Goal: Task Accomplishment & Management: Use online tool/utility

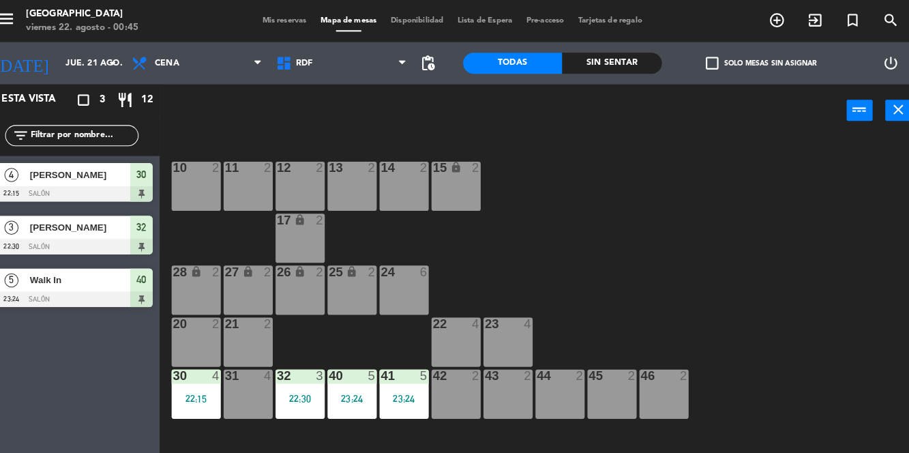
click at [307, 367] on div at bounding box center [306, 365] width 23 height 12
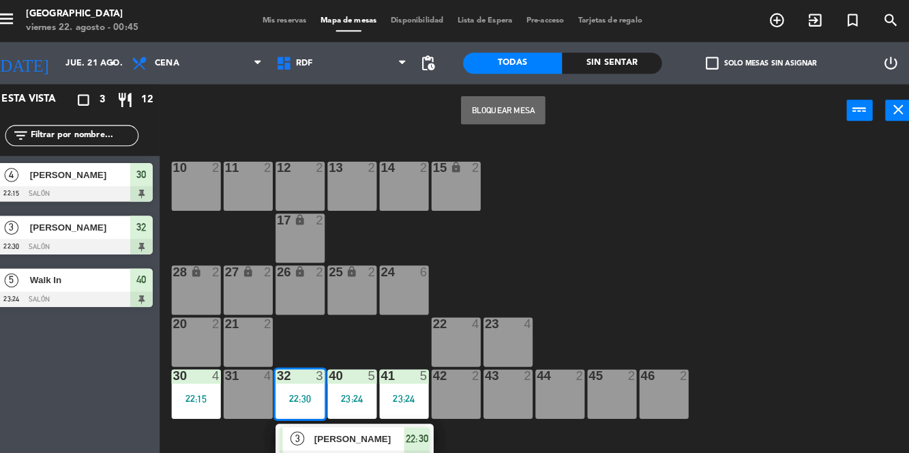
click at [367, 435] on div "[PERSON_NAME]" at bounding box center [363, 426] width 89 height 23
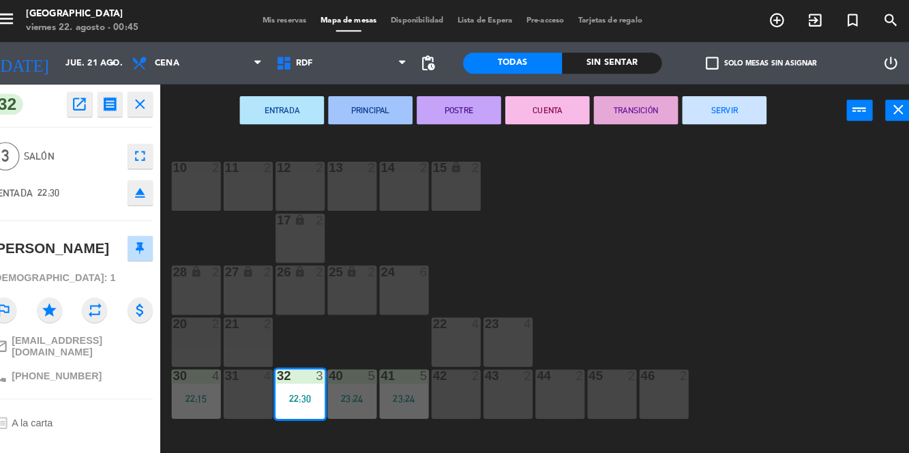
click at [740, 104] on button "SERVIR" at bounding box center [719, 106] width 82 height 27
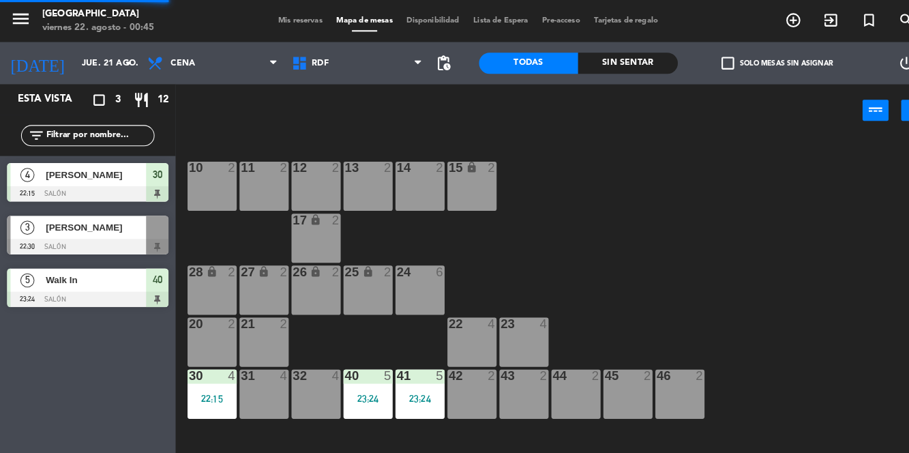
click at [376, 370] on div "41" at bounding box center [385, 365] width 23 height 12
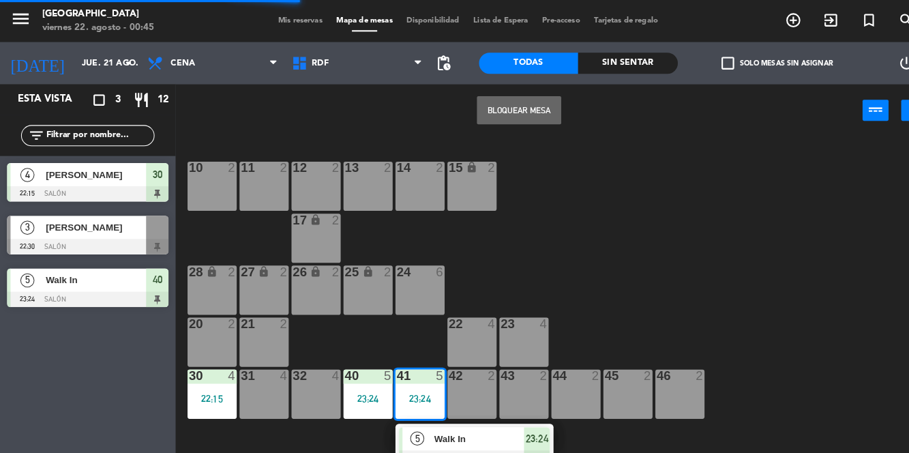
click at [449, 442] on div at bounding box center [460, 444] width 147 height 15
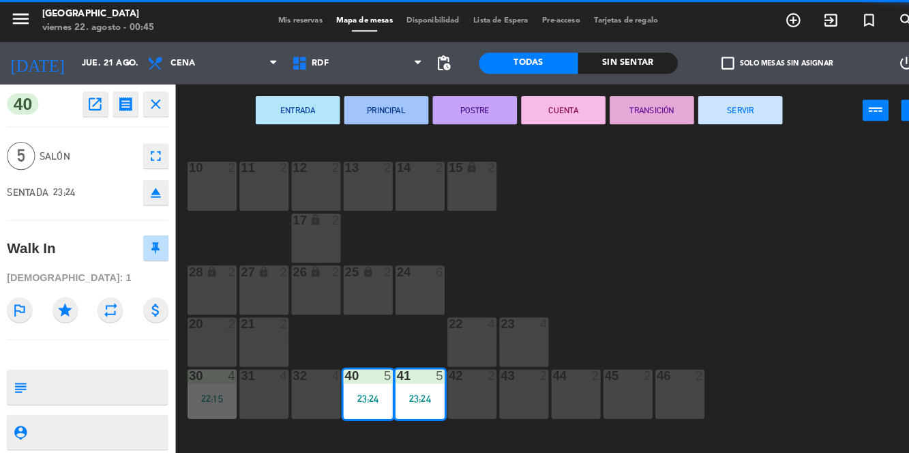
click at [704, 101] on button "SERVIR" at bounding box center [719, 106] width 82 height 27
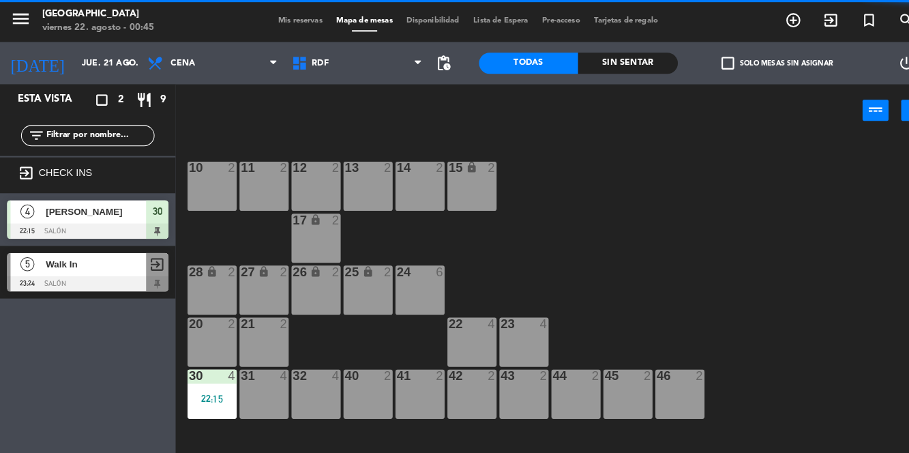
click at [209, 383] on div "22:15" at bounding box center [206, 388] width 48 height 10
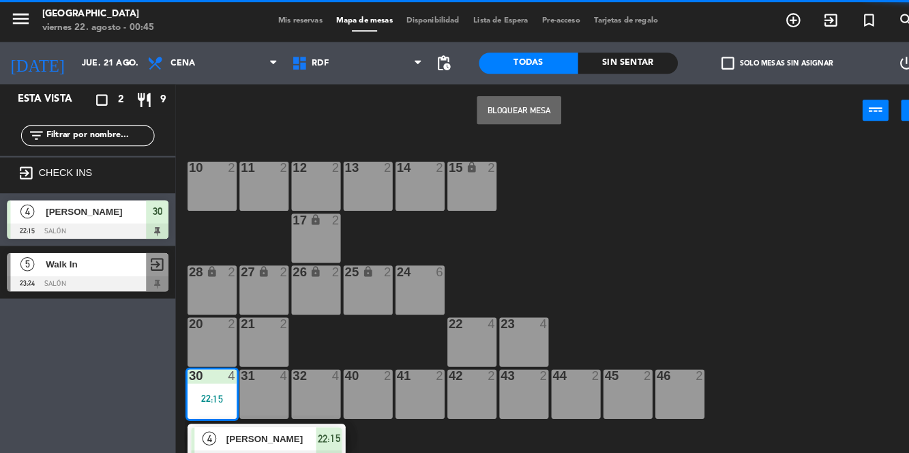
click at [280, 434] on div "[PERSON_NAME]" at bounding box center [262, 426] width 89 height 23
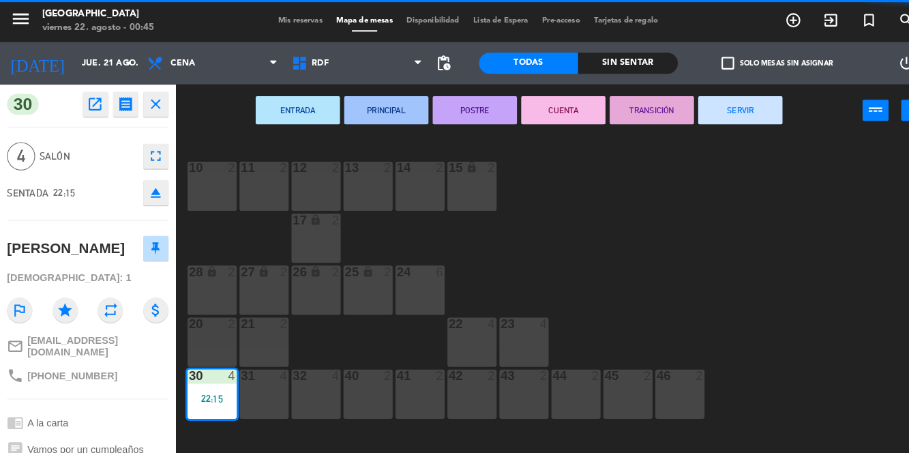
click at [721, 109] on button "SERVIR" at bounding box center [719, 106] width 82 height 27
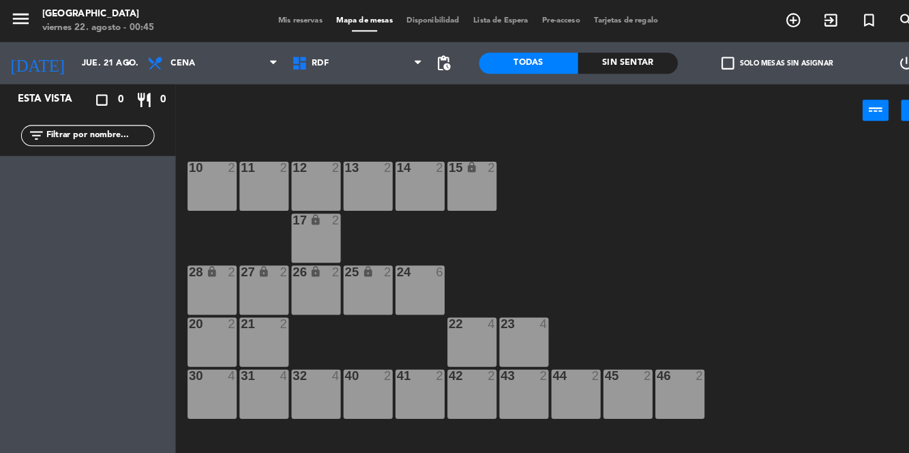
click at [104, 55] on input "jue. 21 ago." at bounding box center [129, 61] width 115 height 23
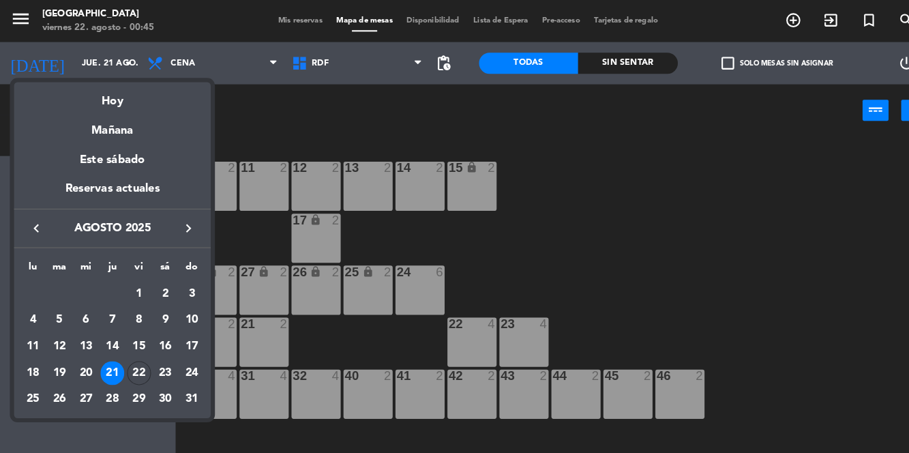
click at [142, 359] on div "22" at bounding box center [134, 361] width 23 height 23
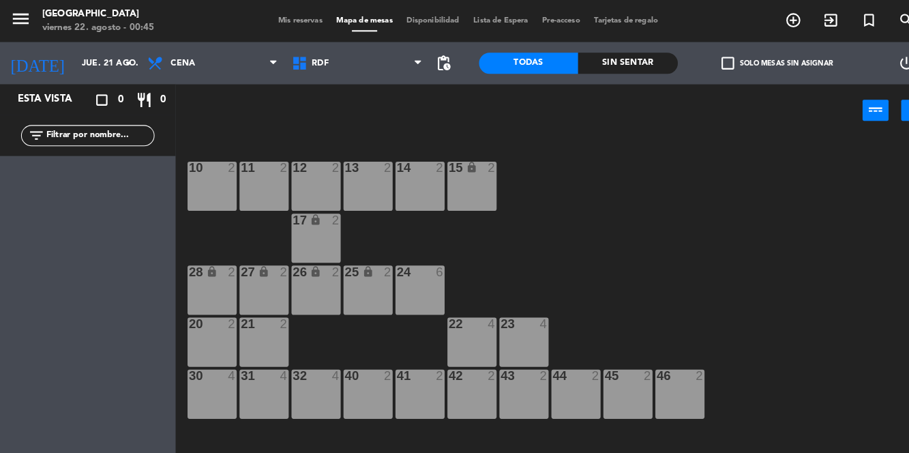
type input "vie. 22 ago."
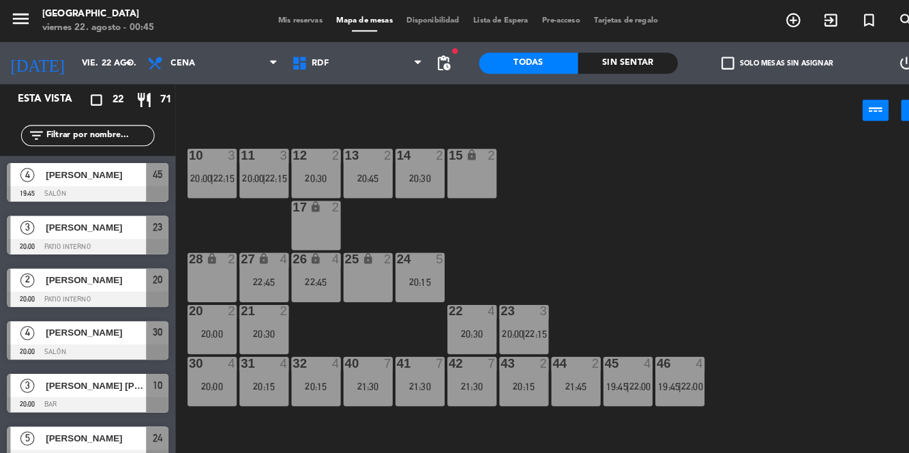
scroll to position [11, 0]
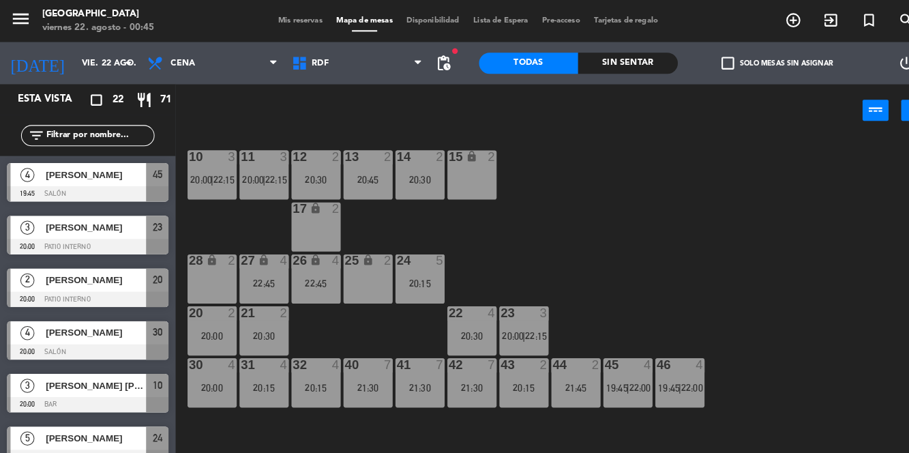
click at [608, 365] on div "45 4 19:45 | 22:00" at bounding box center [610, 372] width 48 height 48
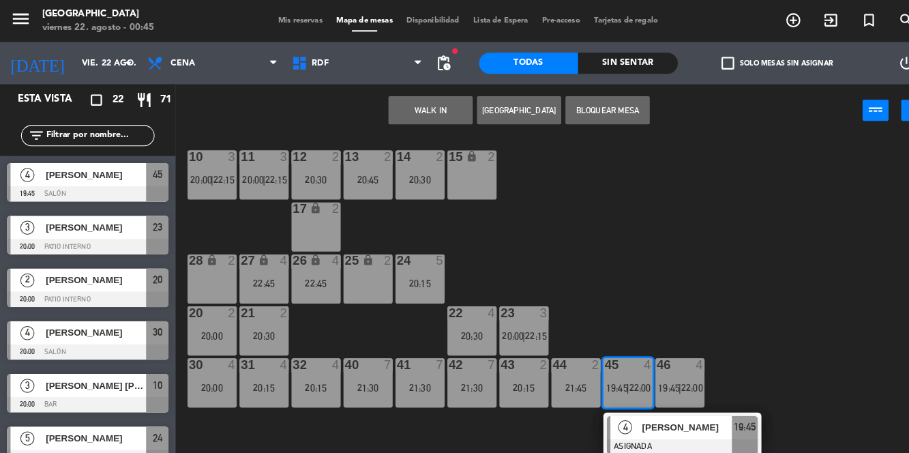
click at [775, 268] on div "10 3 20:00 | 22:15 11 3 20:00 | 22:15 12 2 20:30 13 2 20:45 14 2 20:30 15 lock …" at bounding box center [544, 292] width 730 height 320
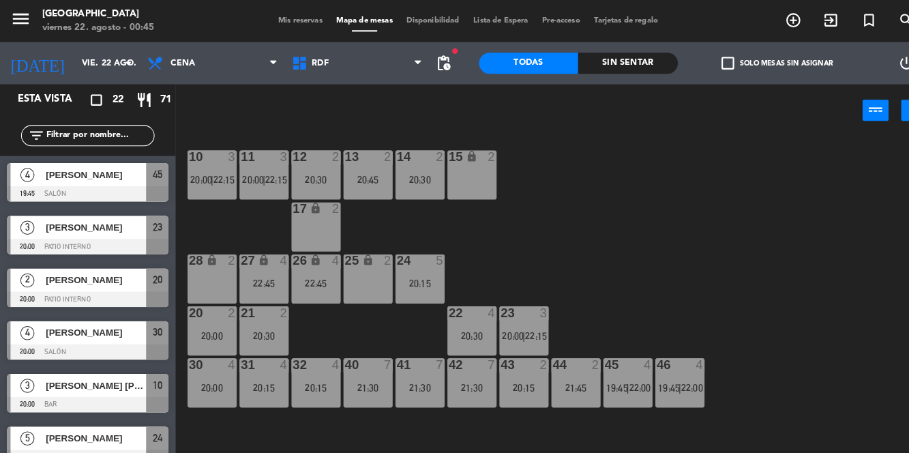
click at [351, 375] on div "21:30" at bounding box center [357, 377] width 48 height 10
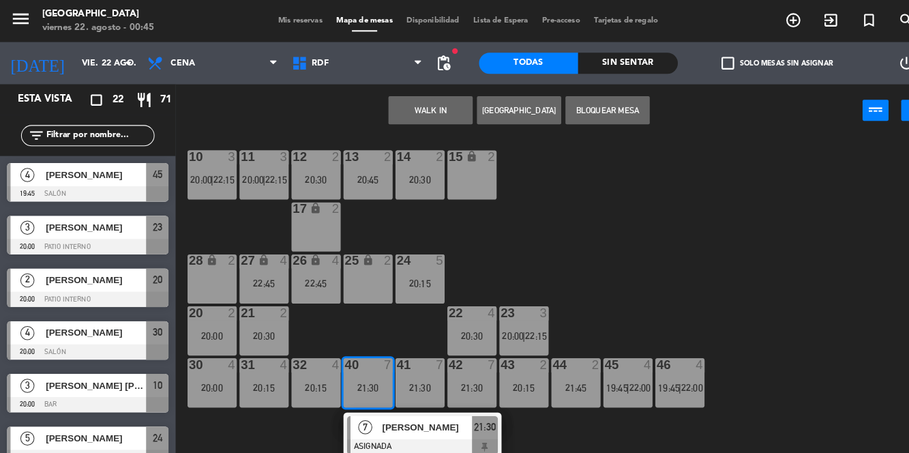
click at [746, 265] on div "10 3 20:00 | 22:15 11 3 20:00 | 22:15 12 2 20:30 13 2 20:45 14 2 20:30 15 lock …" at bounding box center [544, 292] width 730 height 320
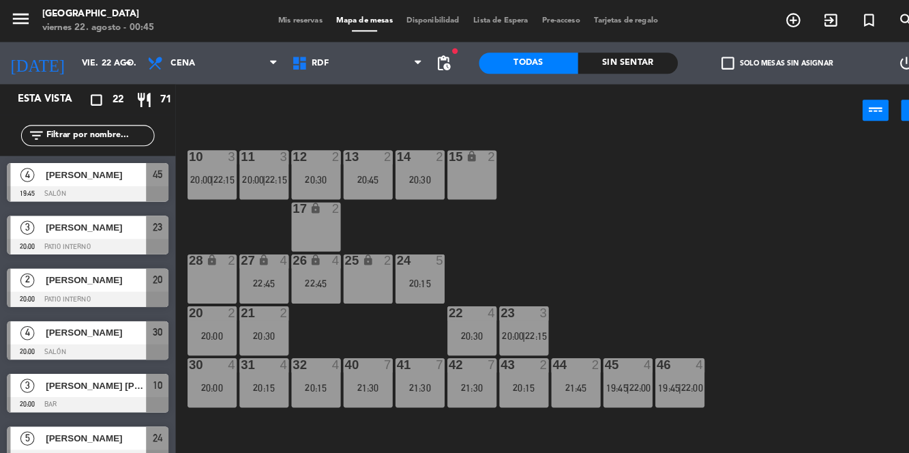
scroll to position [0, 0]
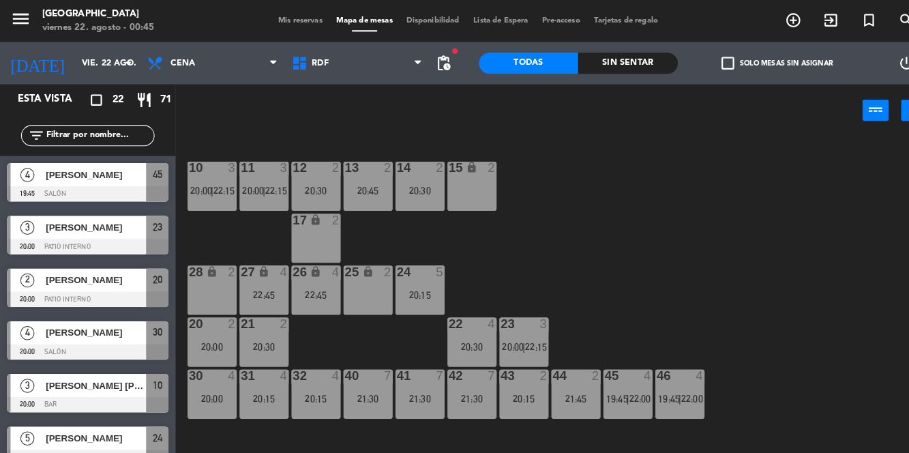
click at [772, 271] on div "10 3 20:00 | 22:15 11 3 20:00 | 22:15 12 2 20:30 13 2 20:45 14 2 20:30 15 lock …" at bounding box center [544, 292] width 730 height 320
click at [612, 370] on div at bounding box center [609, 365] width 23 height 12
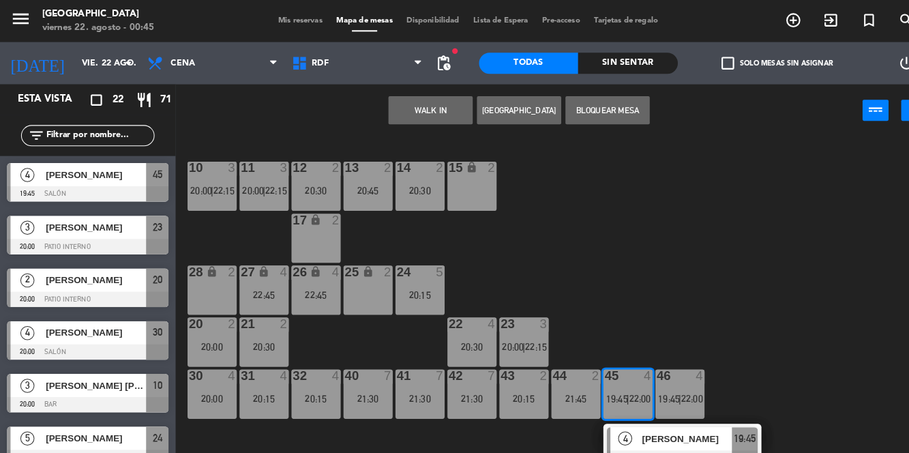
click at [783, 260] on div "10 3 20:00 | 22:15 11 3 20:00 | 22:15 12 2 20:30 13 2 20:45 14 2 20:30 15 lock …" at bounding box center [544, 292] width 730 height 320
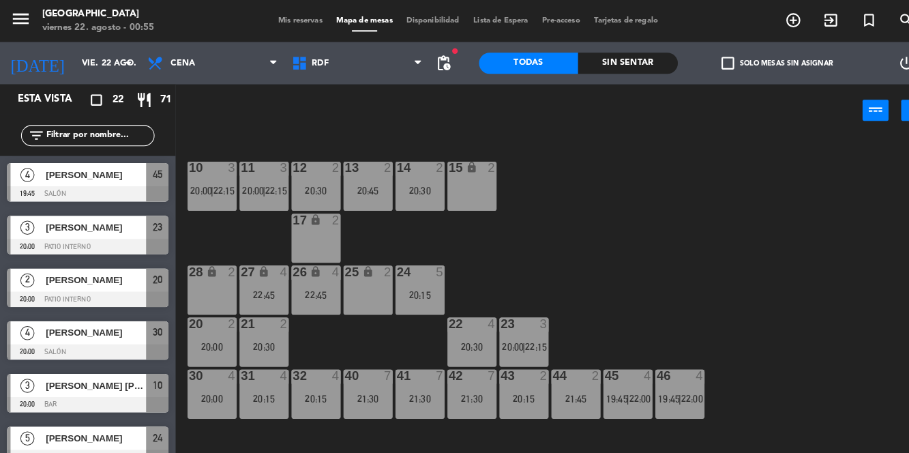
click at [716, 247] on div "10 3 20:00 | 22:15 11 3 20:00 | 22:15 12 2 20:30 13 2 20:45 14 2 20:30 15 lock …" at bounding box center [544, 292] width 730 height 320
click at [805, 296] on div "10 3 20:00 | 22:15 11 3 20:00 | 22:15 12 2 20:30 13 2 20:45 14 2 20:30 15 lock …" at bounding box center [544, 292] width 730 height 320
click at [517, 332] on span "22:15" at bounding box center [520, 336] width 21 height 11
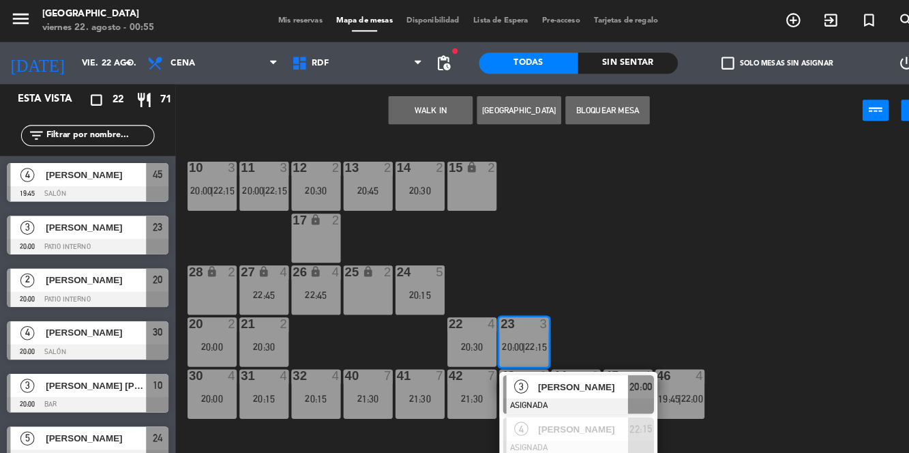
click at [788, 270] on div "10 3 20:00 | 22:15 11 3 20:00 | 22:15 12 2 20:30 13 2 20:45 14 2 20:30 15 lock …" at bounding box center [544, 292] width 730 height 320
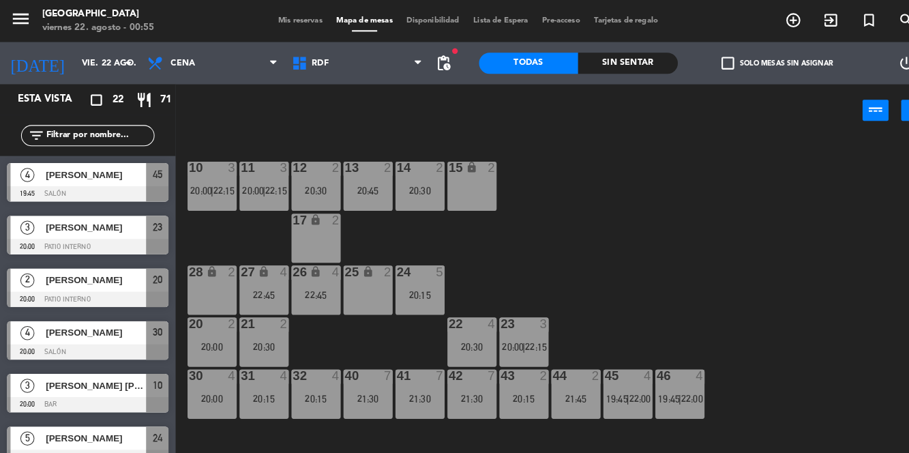
click at [617, 383] on span "22:00" at bounding box center [621, 387] width 21 height 11
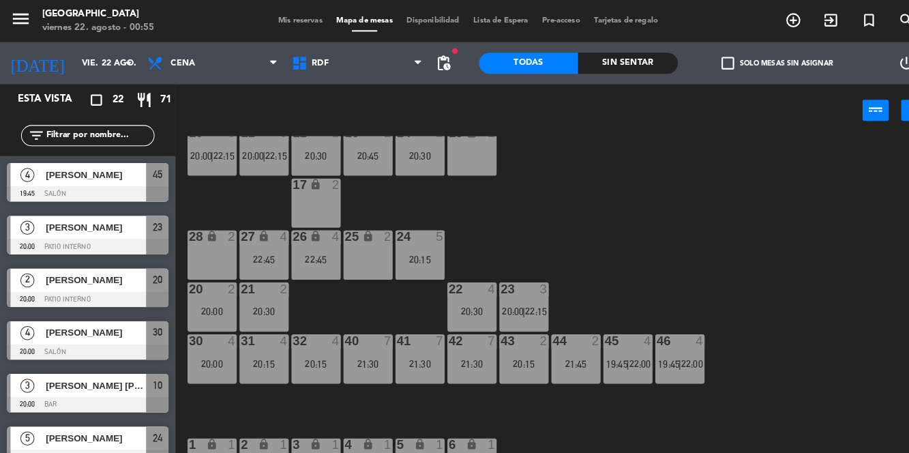
scroll to position [44, 0]
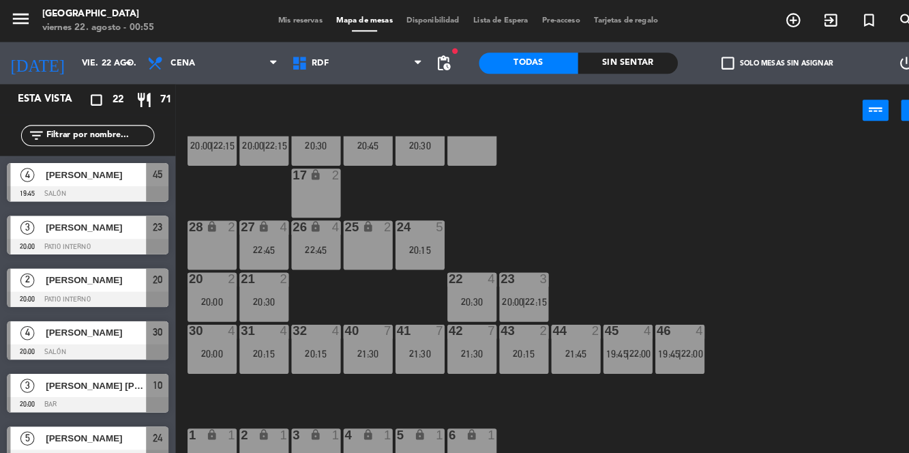
click at [619, 327] on div "45 4" at bounding box center [610, 322] width 48 height 14
click at [801, 297] on div "10 3 20:00 | 22:15 11 3 20:00 | 22:15 12 2 20:30 13 2 20:45 14 2 20:30 15 lock …" at bounding box center [544, 292] width 730 height 320
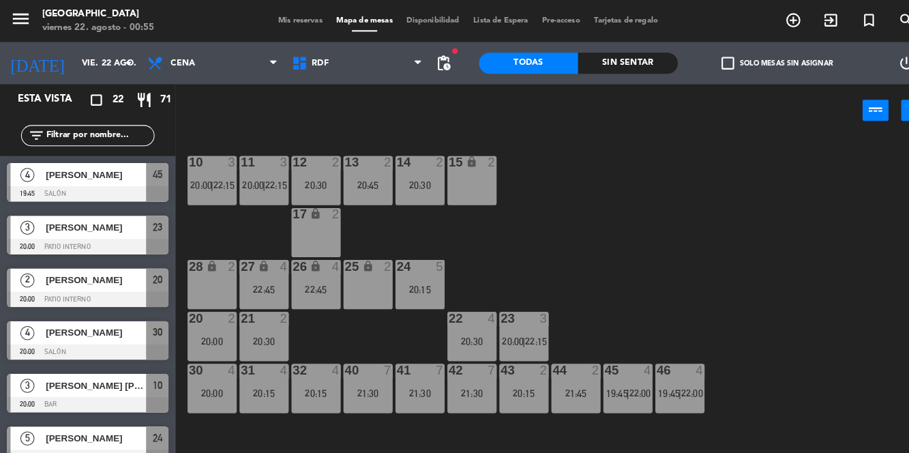
scroll to position [3, 0]
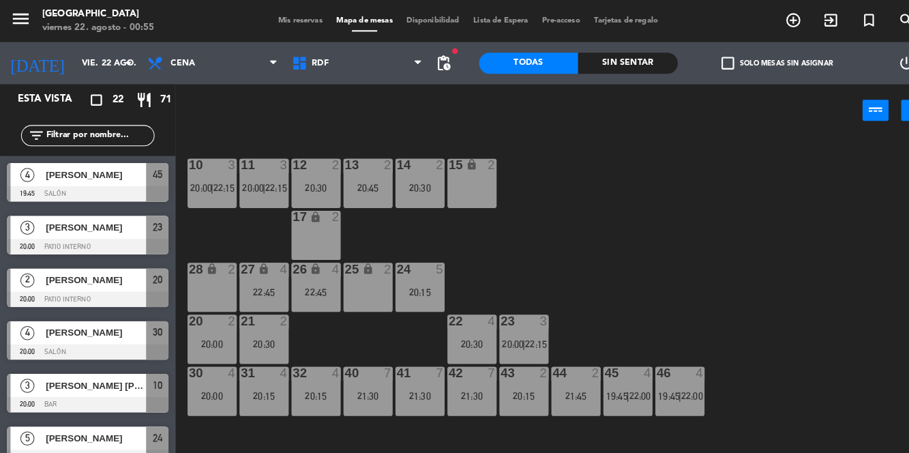
click at [355, 370] on div "40 7 21:30" at bounding box center [357, 380] width 48 height 48
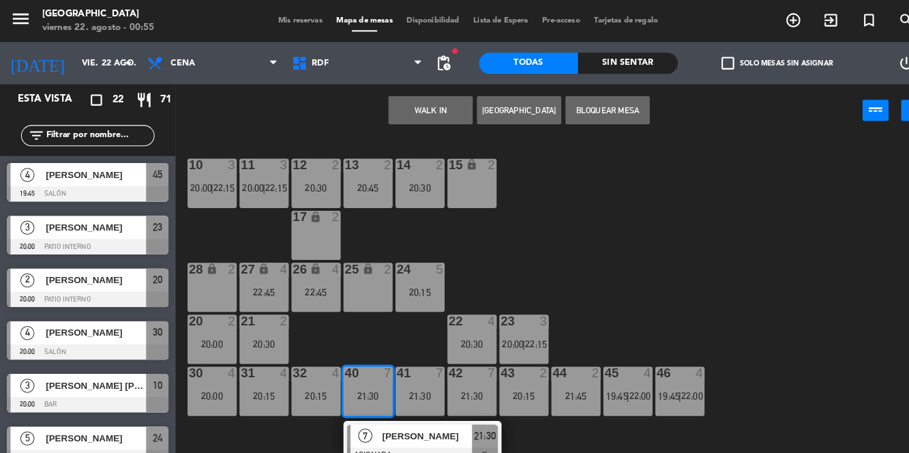
click at [760, 251] on div "10 3 20:00 | 22:15 11 3 20:00 | 22:15 12 2 20:30 13 2 20:45 14 2 20:30 15 lock …" at bounding box center [544, 292] width 730 height 320
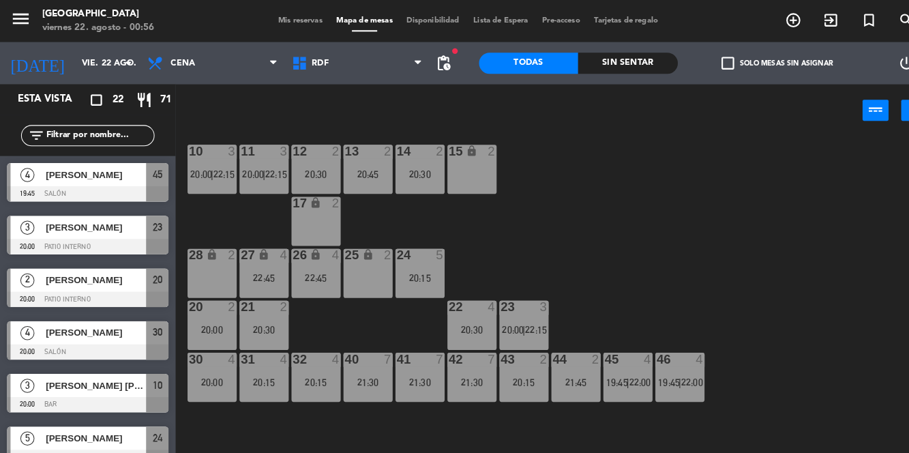
scroll to position [19, 0]
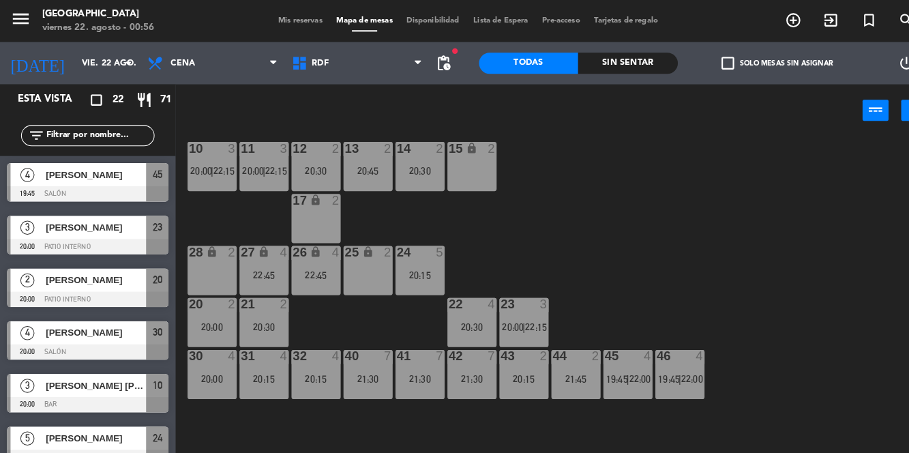
click at [613, 370] on span "22:00" at bounding box center [621, 368] width 21 height 11
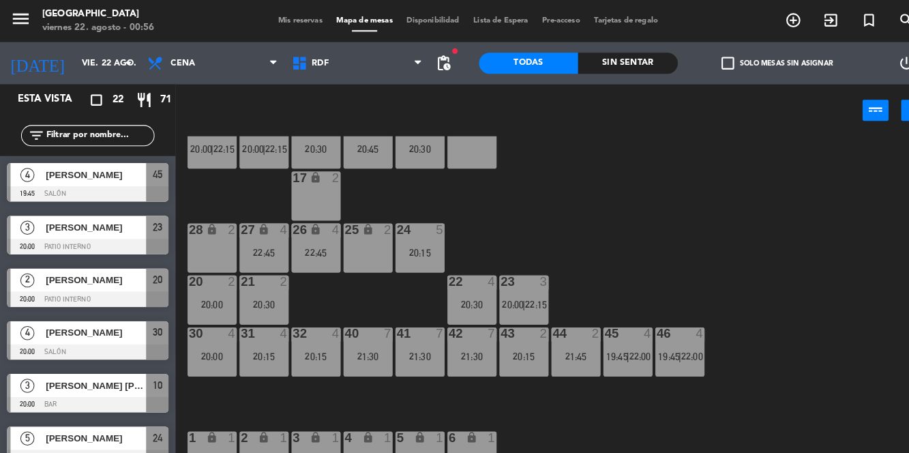
scroll to position [42, 0]
click at [623, 334] on div "45 4 19:45 | 22:00" at bounding box center [610, 341] width 48 height 48
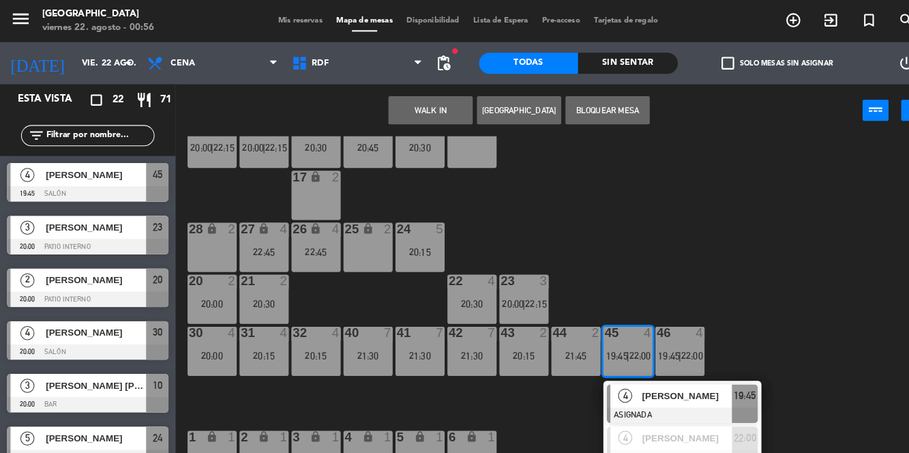
click at [659, 436] on div at bounding box center [662, 443] width 147 height 15
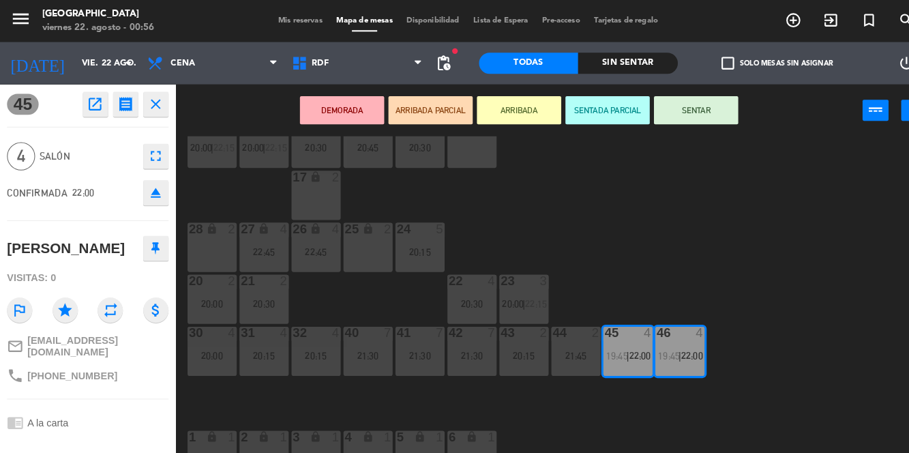
click at [254, 245] on div "22:45" at bounding box center [257, 245] width 48 height 10
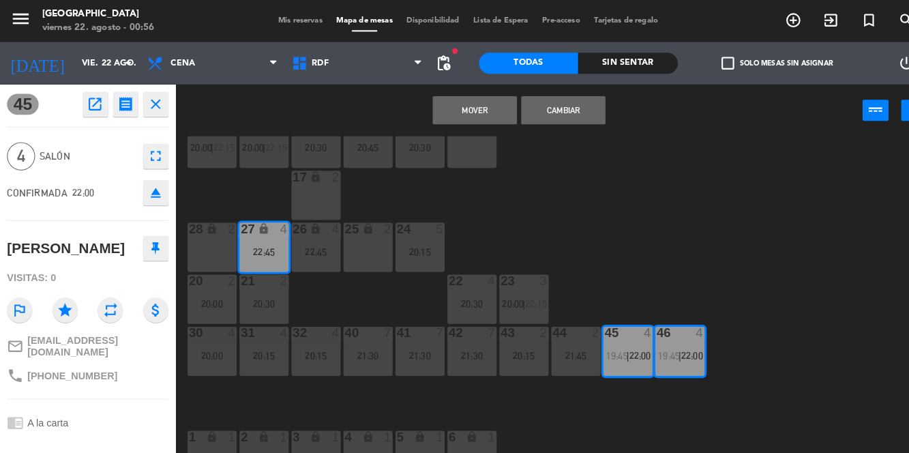
click at [474, 105] on button "Mover" at bounding box center [461, 106] width 82 height 27
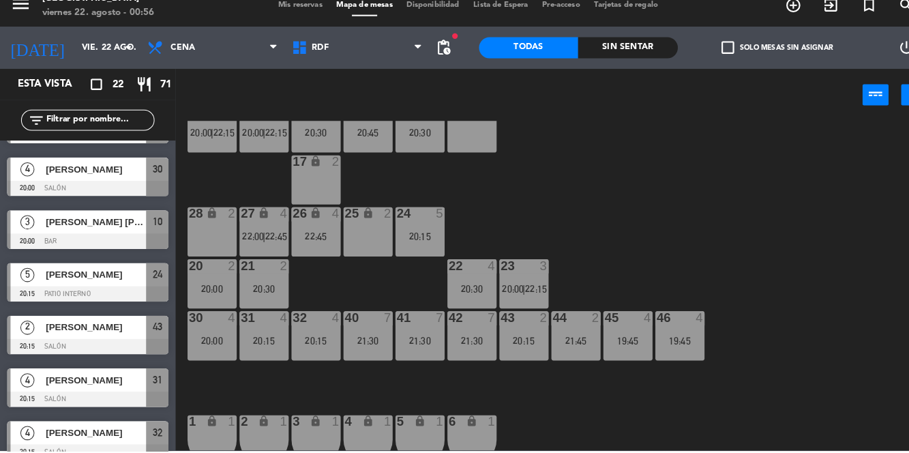
scroll to position [0, 0]
click at [254, 232] on div "27 lock 4 22:00 | 22:45" at bounding box center [257, 240] width 48 height 48
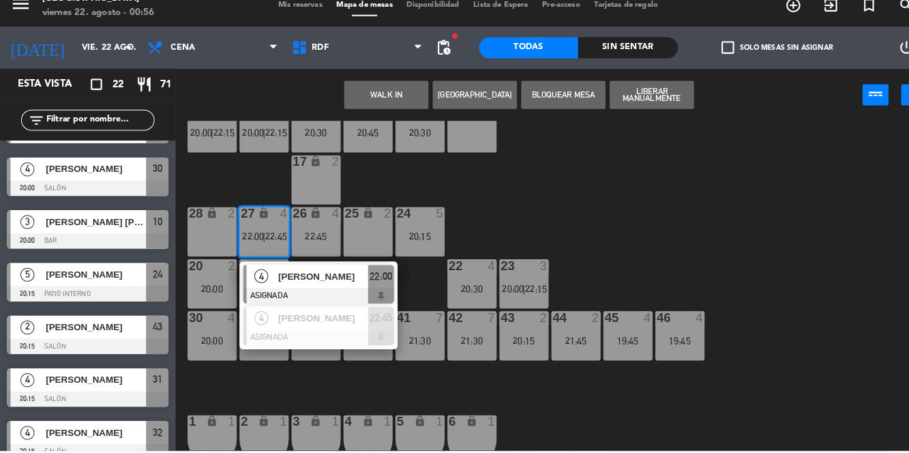
click at [294, 328] on span "[PERSON_NAME]" at bounding box center [313, 324] width 87 height 14
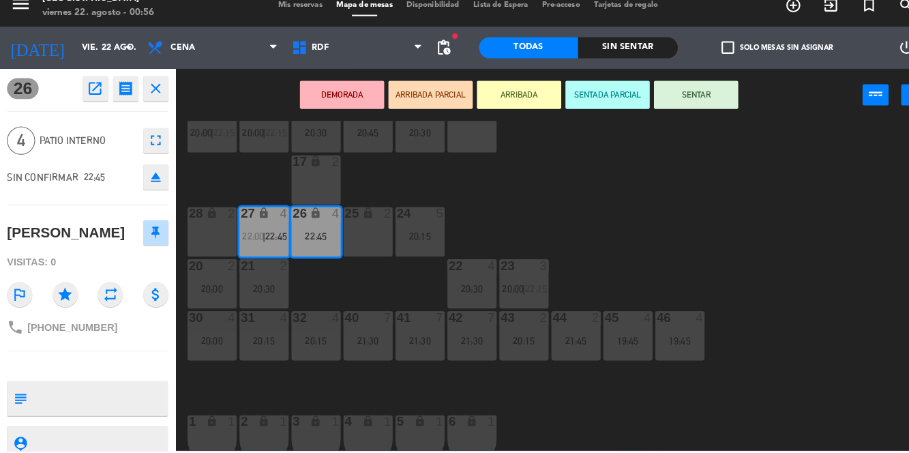
click at [611, 335] on div "45 4 19:45" at bounding box center [610, 341] width 48 height 48
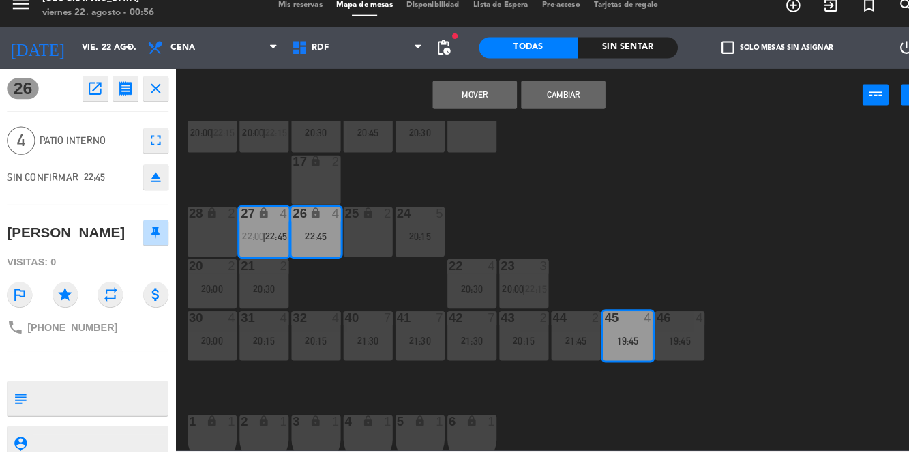
click at [669, 347] on div "19:45" at bounding box center [660, 346] width 48 height 10
click at [473, 112] on button "Mover y Unir" at bounding box center [461, 106] width 82 height 27
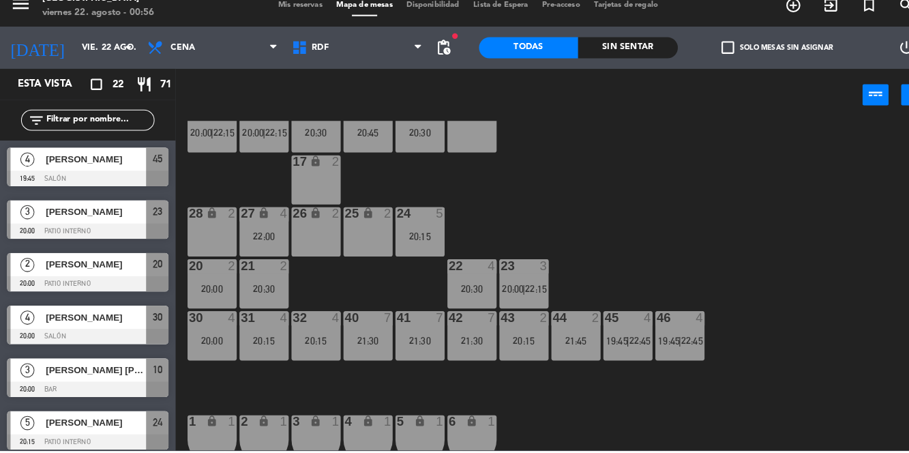
scroll to position [348, 0]
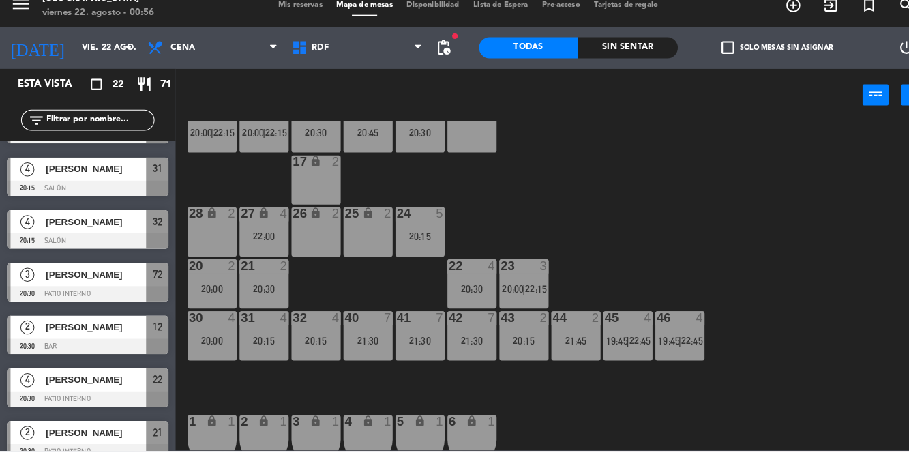
click at [258, 243] on div "22:00" at bounding box center [257, 245] width 48 height 10
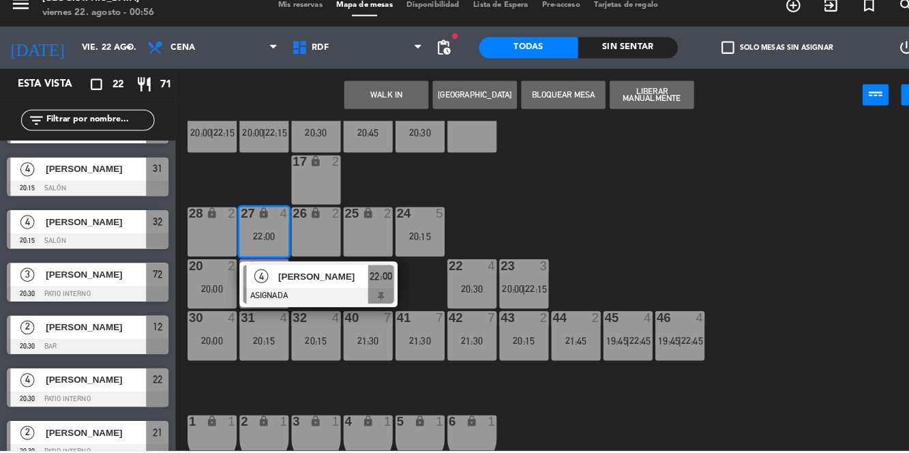
click at [323, 284] on span "[PERSON_NAME]" at bounding box center [313, 283] width 87 height 14
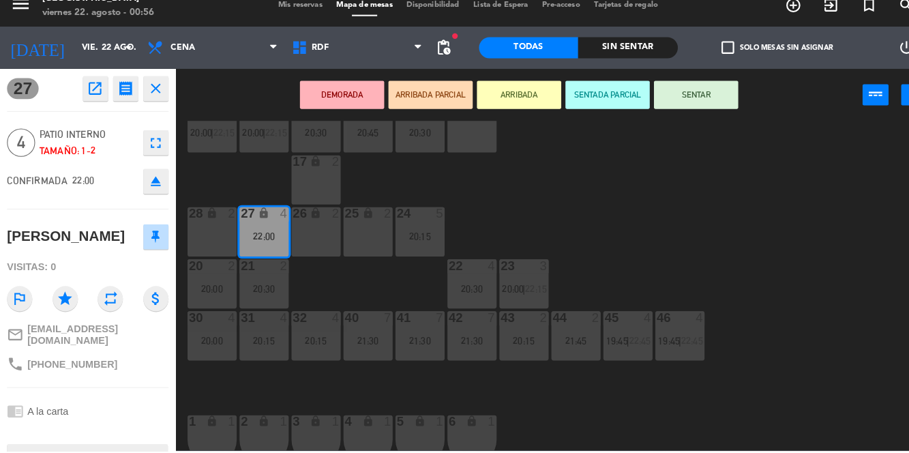
click at [310, 245] on div "26 lock 2" at bounding box center [307, 240] width 48 height 48
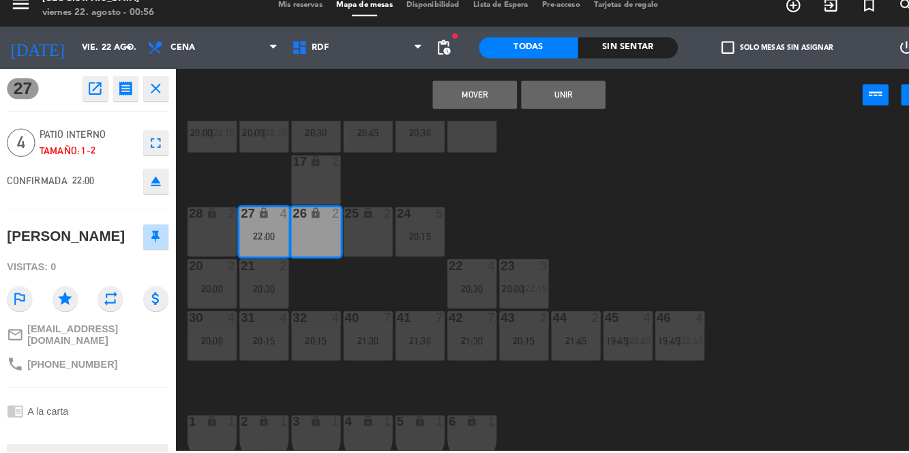
click at [568, 104] on button "Unir" at bounding box center [547, 106] width 82 height 27
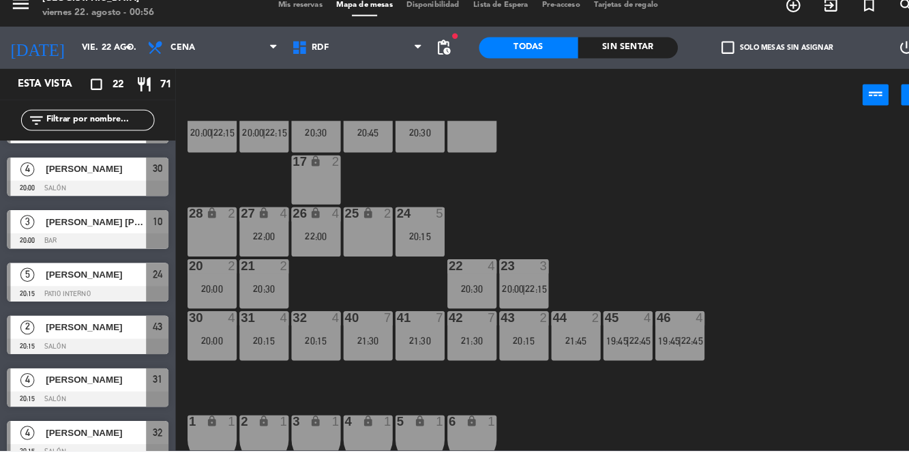
scroll to position [0, 0]
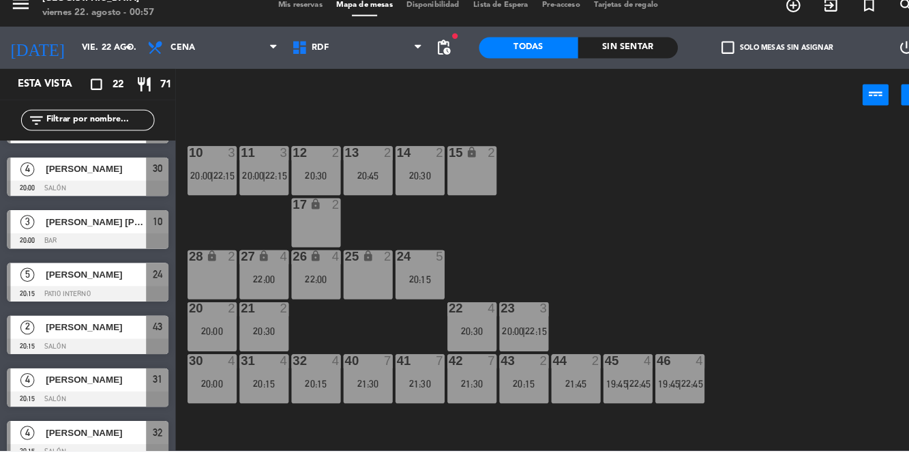
click at [207, 200] on div "10 3 20:00 | 22:15" at bounding box center [206, 181] width 48 height 48
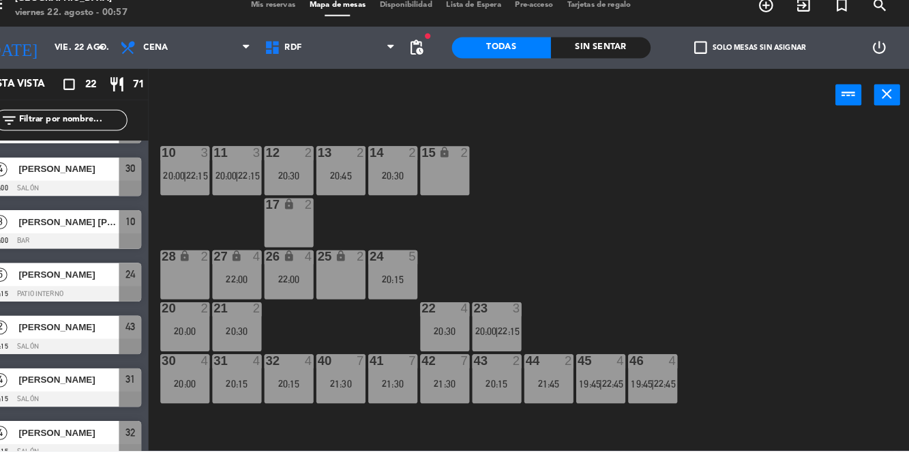
click at [215, 183] on span "22:15" at bounding box center [217, 185] width 21 height 11
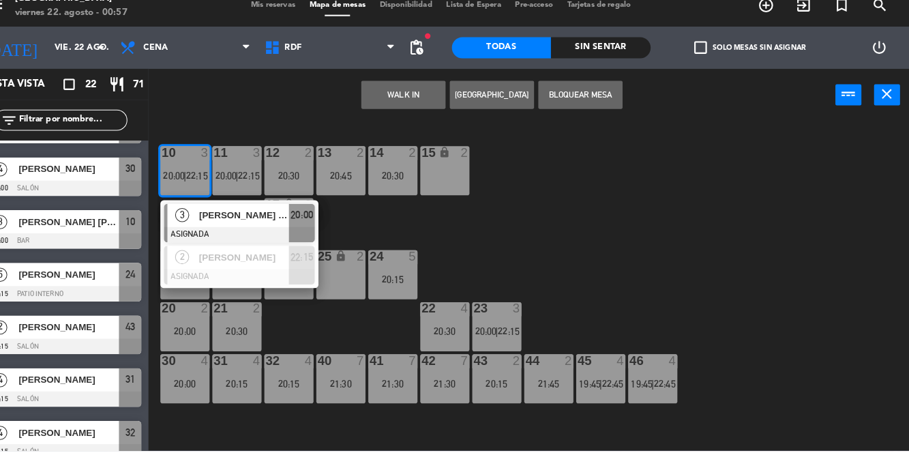
click at [271, 283] on div at bounding box center [258, 283] width 147 height 15
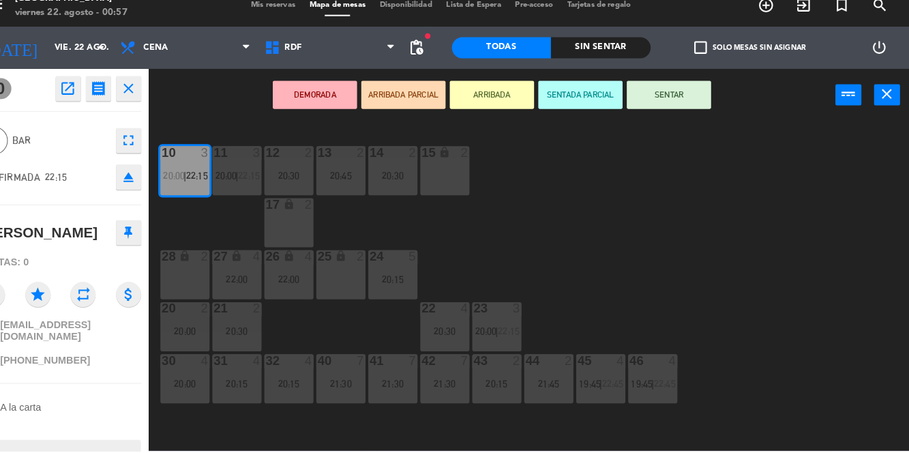
click at [682, 290] on div "10 3 20:00 | 22:15 11 3 20:00 | 22:15 12 2 20:30 13 2 20:45 14 2 20:30 15 lock …" at bounding box center [544, 292] width 730 height 320
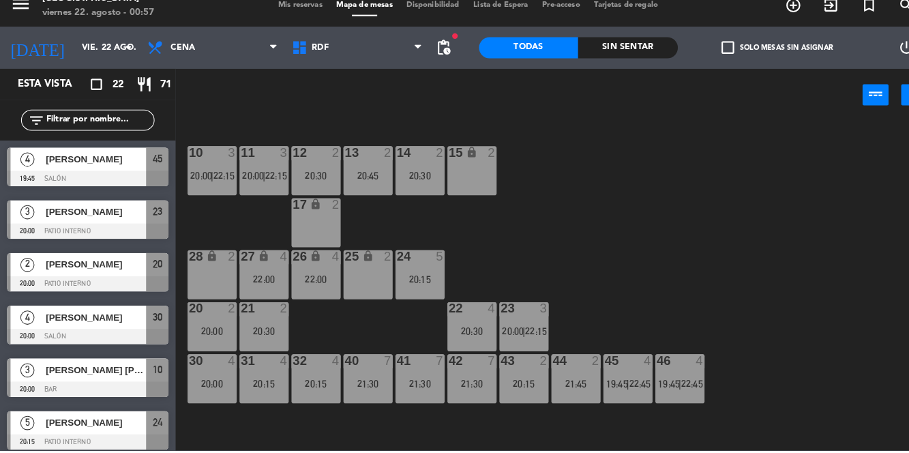
scroll to position [297, 0]
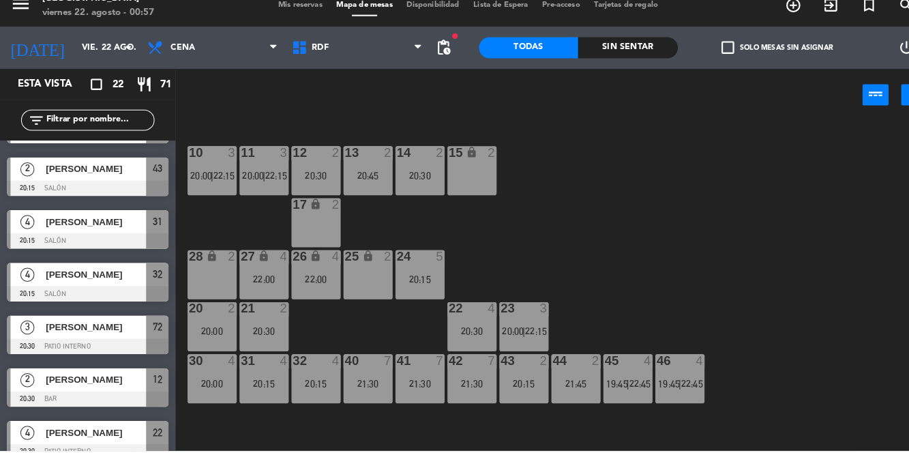
click at [188, 194] on div "10 3 20:00 | 22:15" at bounding box center [206, 181] width 48 height 48
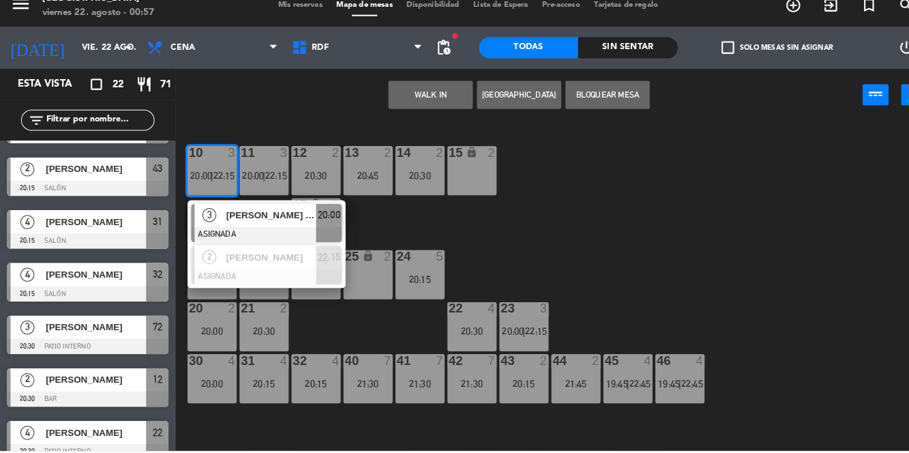
click at [269, 280] on div at bounding box center [258, 283] width 147 height 15
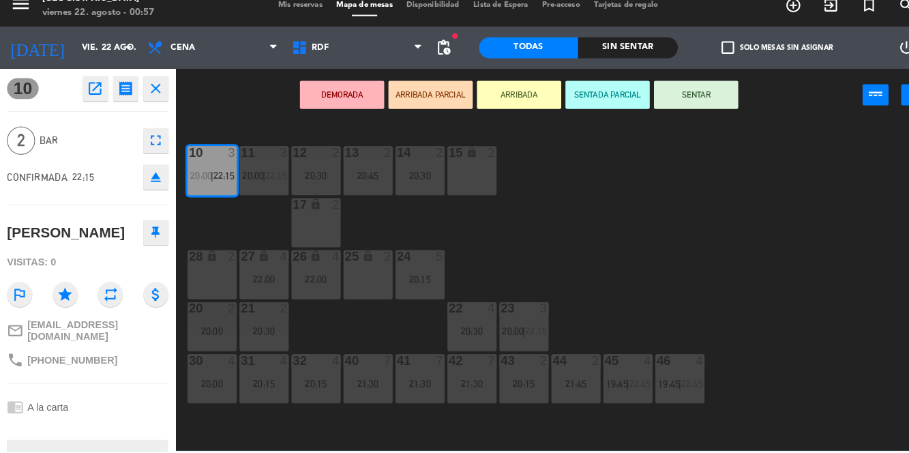
click at [205, 337] on div "20:00" at bounding box center [206, 337] width 48 height 10
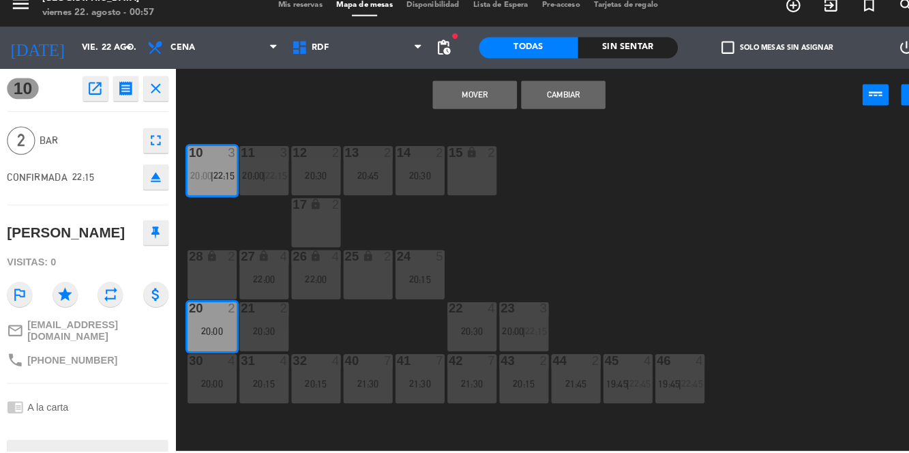
click at [479, 117] on button "Mover" at bounding box center [461, 106] width 82 height 27
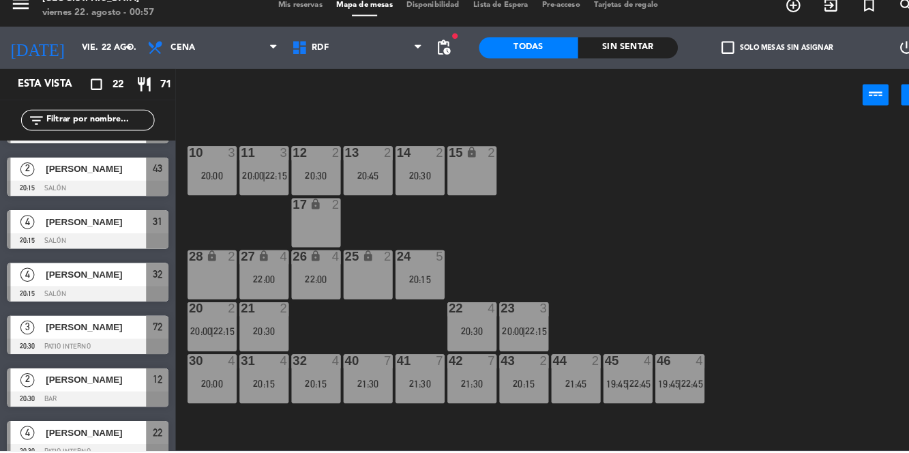
click at [263, 187] on span "22:15" at bounding box center [268, 185] width 21 height 11
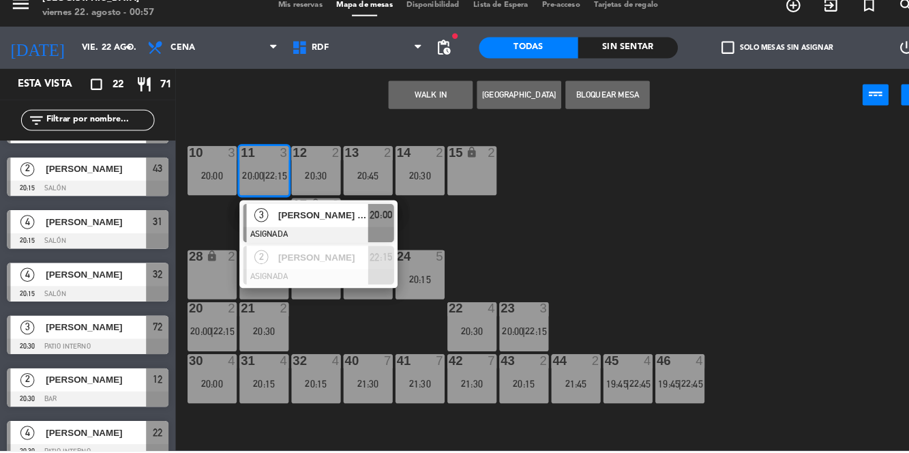
click at [315, 272] on span "[PERSON_NAME]" at bounding box center [313, 265] width 87 height 14
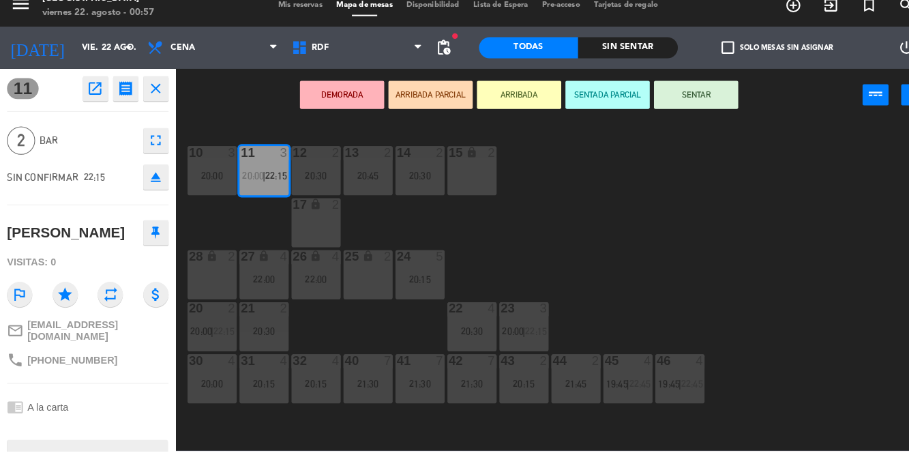
click at [659, 263] on div "10 3 20:00 11 3 20:00 | 22:15 12 2 20:30 13 2 20:45 14 2 20:30 15 lock 2 17 loc…" at bounding box center [544, 292] width 730 height 320
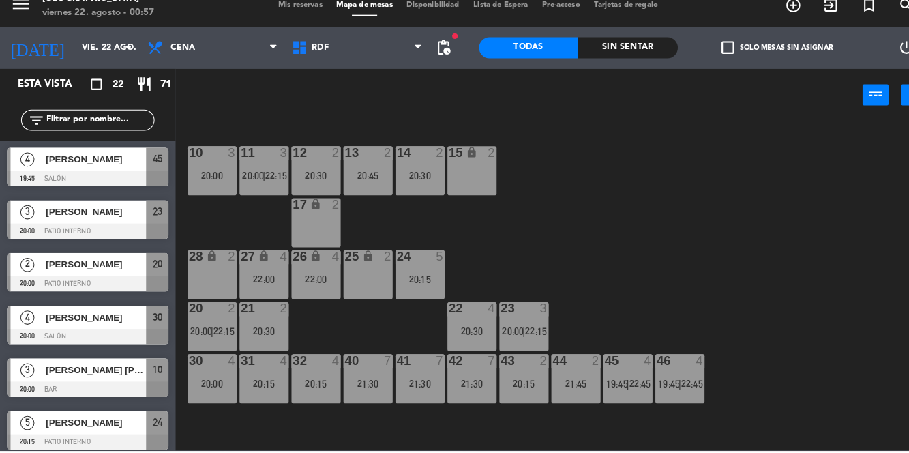
scroll to position [195, 0]
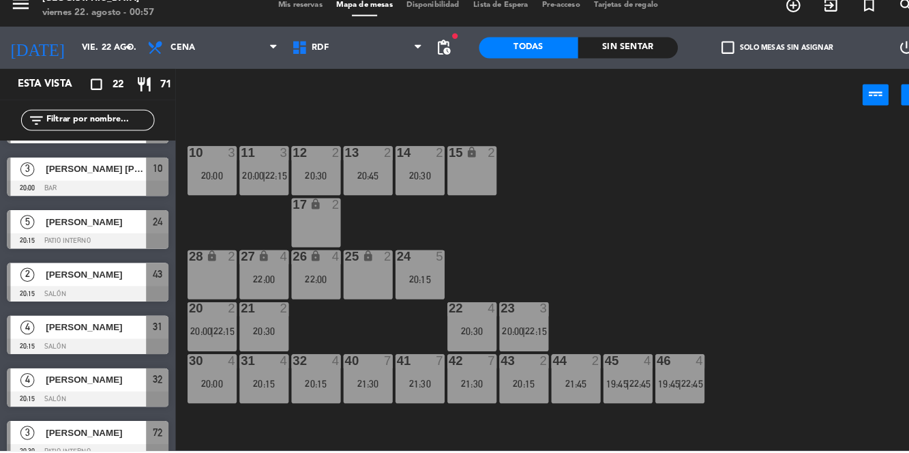
click at [437, 55] on span "pending_actions" at bounding box center [431, 61] width 16 height 16
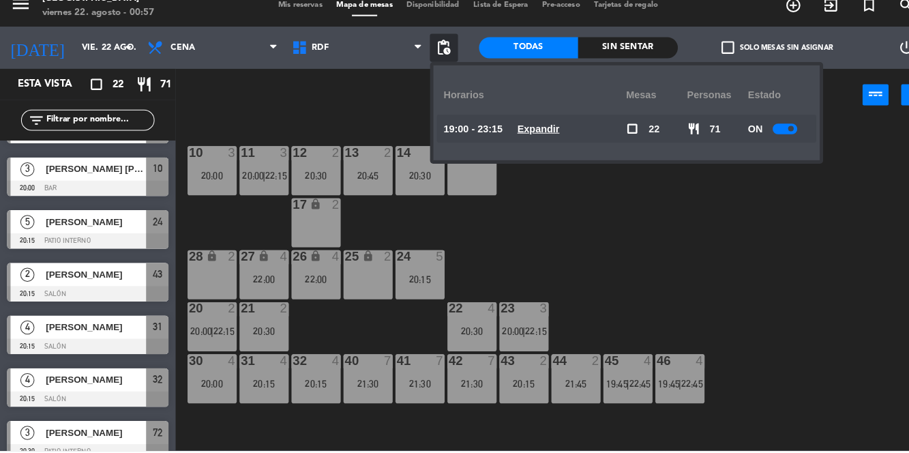
click at [777, 305] on div "10 3 20:00 11 3 20:00 | 22:15 12 2 20:30 13 2 20:45 14 2 20:30 15 lock 2 17 loc…" at bounding box center [544, 292] width 730 height 320
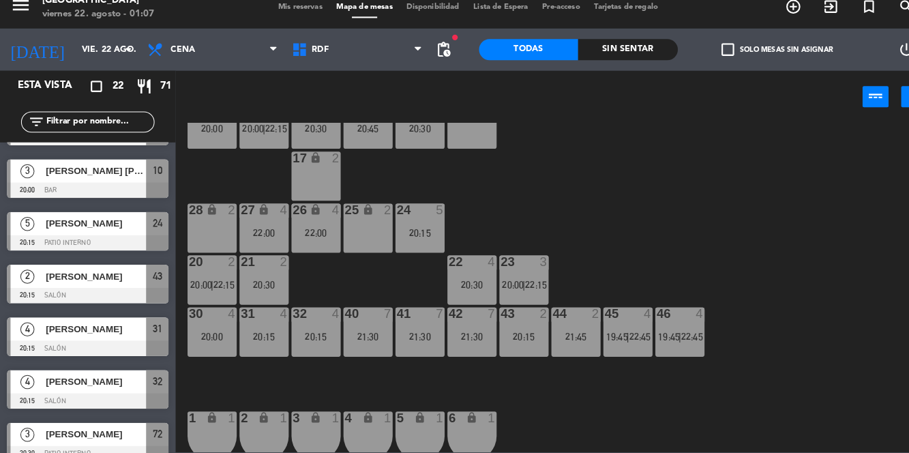
scroll to position [22, 0]
